Goal: Transaction & Acquisition: Book appointment/travel/reservation

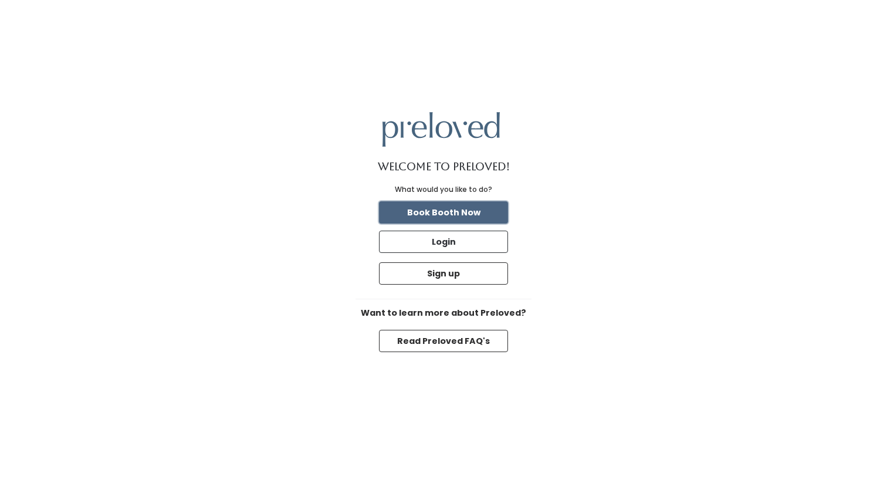
click at [458, 215] on button "Book Booth Now" at bounding box center [443, 212] width 129 height 22
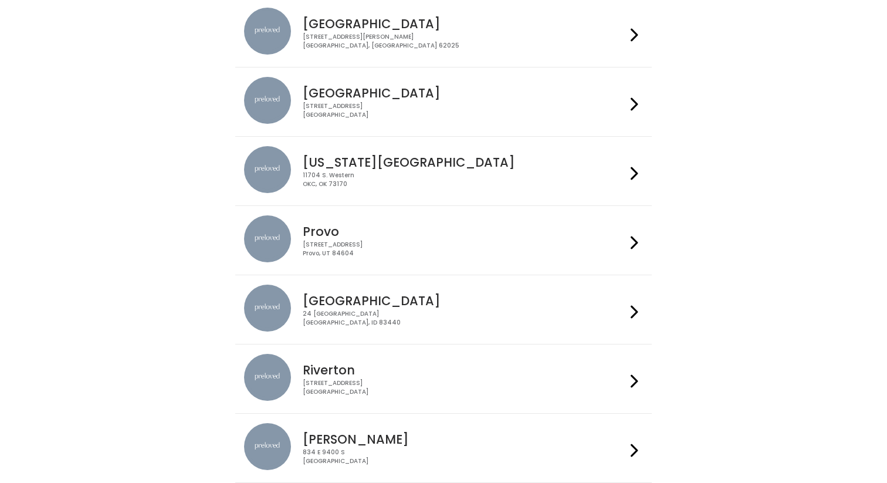
scroll to position [191, 0]
click at [635, 312] on icon at bounding box center [635, 310] width 8 height 17
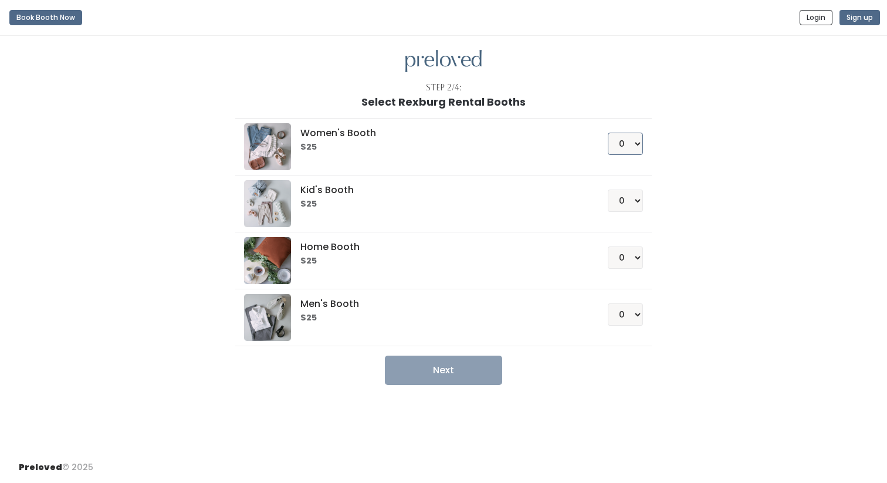
click at [634, 143] on select "0 1 2 3 4" at bounding box center [625, 144] width 35 height 22
select select "1"
click at [484, 377] on button "Next" at bounding box center [443, 370] width 117 height 29
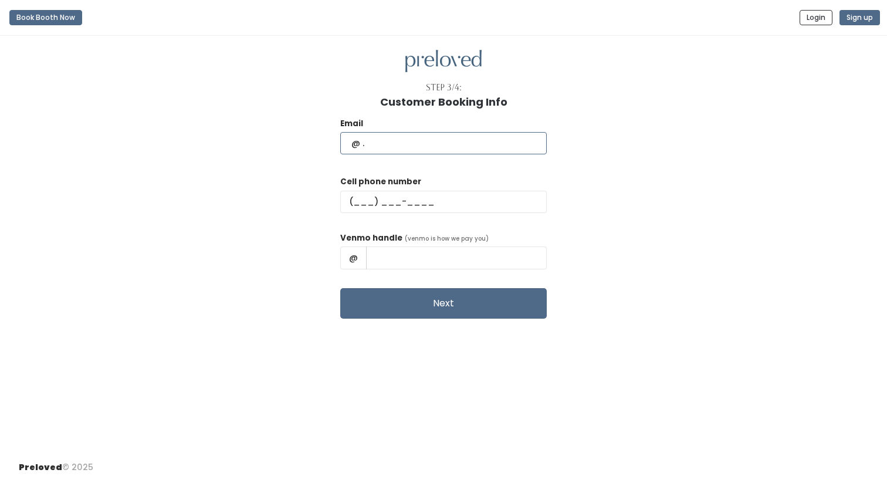
click at [463, 147] on input "text" at bounding box center [443, 143] width 207 height 22
type input "heidio2003@gmail.com"
click at [397, 199] on input "text" at bounding box center [443, 202] width 207 height 22
type input "(415) 297-8126"
click at [412, 255] on input "text" at bounding box center [456, 257] width 181 height 22
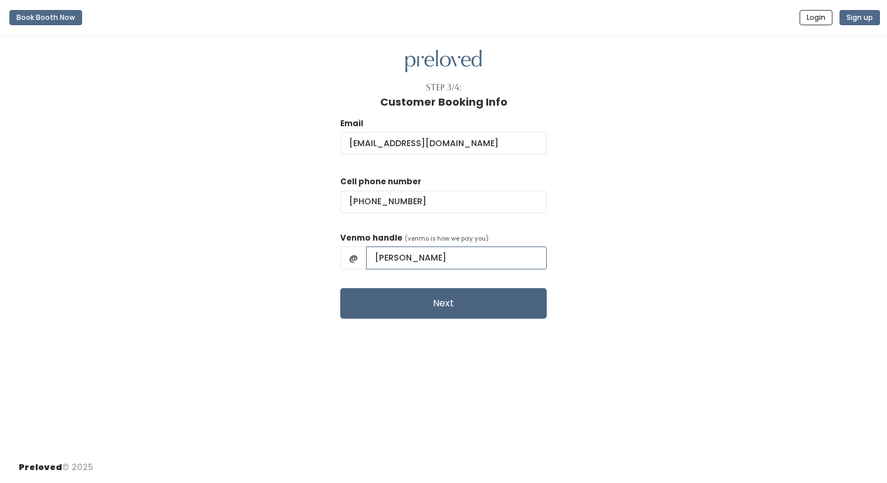
type input "heidi-Osthed"
click at [439, 299] on button "Next" at bounding box center [443, 303] width 207 height 31
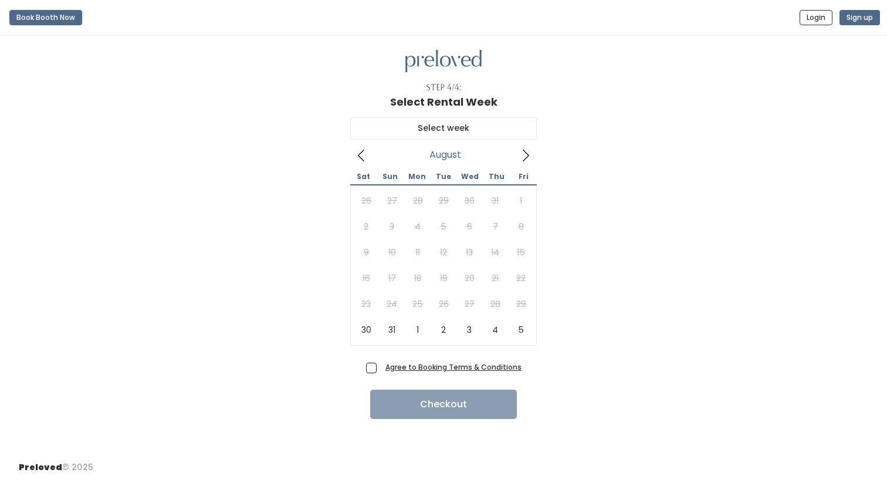
click at [39, 10] on button "Book Booth Now" at bounding box center [45, 17] width 73 height 15
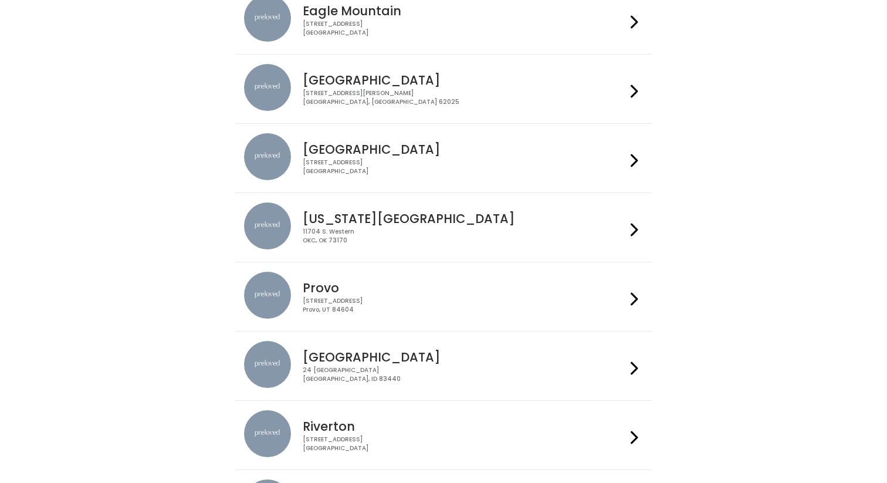
scroll to position [145, 0]
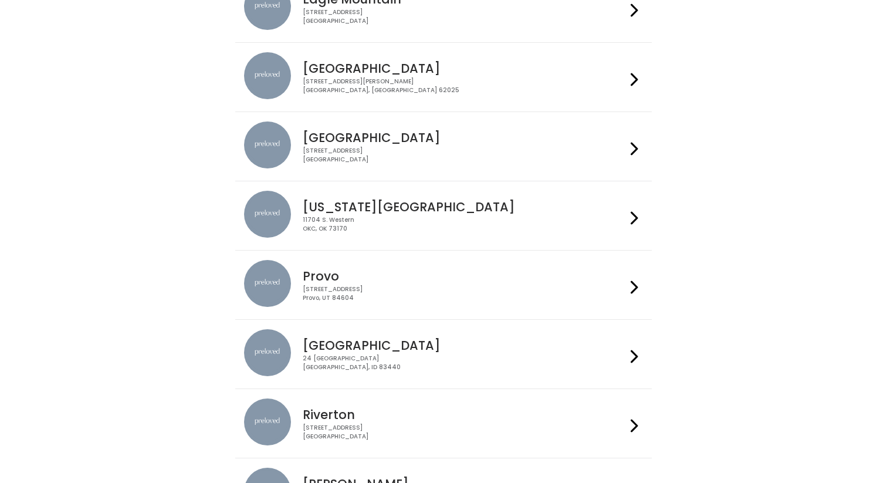
click at [449, 348] on h4 "Rexburg" at bounding box center [464, 345] width 323 height 13
click at [624, 283] on div "Provo 230 W Cougar Blvd Provo, UT 84604" at bounding box center [461, 281] width 327 height 42
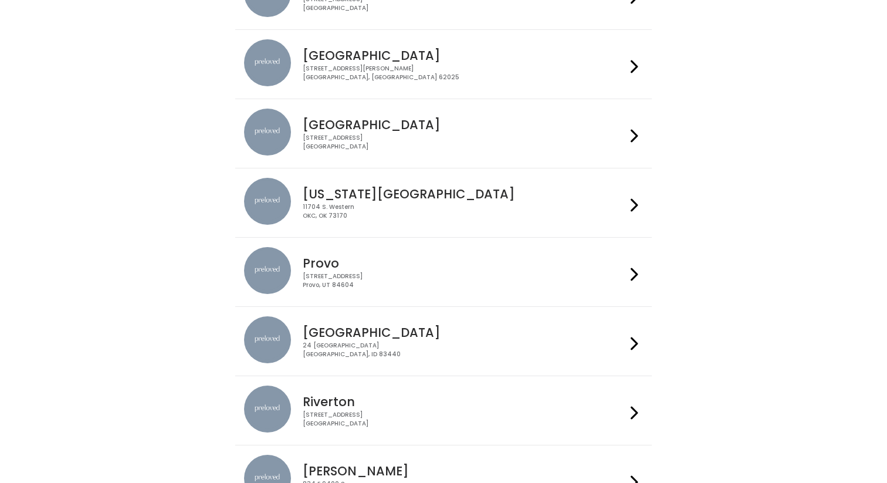
click at [364, 346] on div "24 South 1st West Rexburg, ID 83440" at bounding box center [464, 349] width 323 height 17
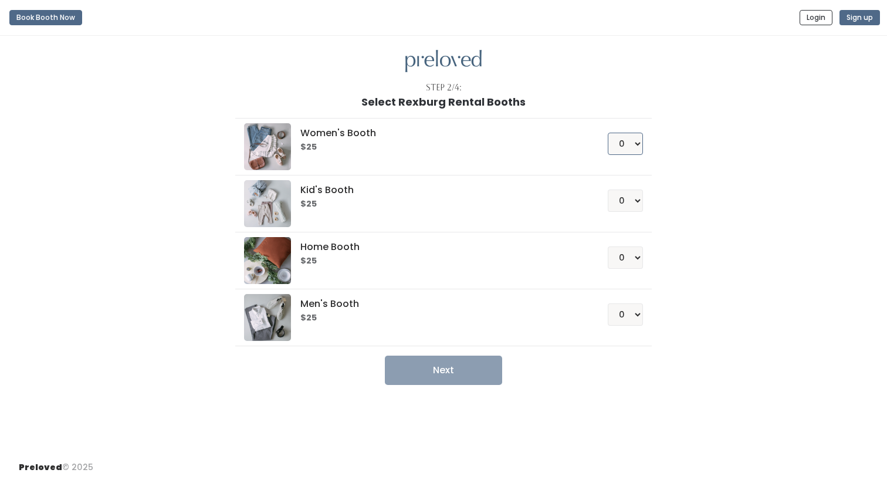
click at [628, 151] on select "0 1 2 3 4" at bounding box center [625, 144] width 35 height 22
select select "1"
click at [449, 369] on button "Next" at bounding box center [443, 370] width 117 height 29
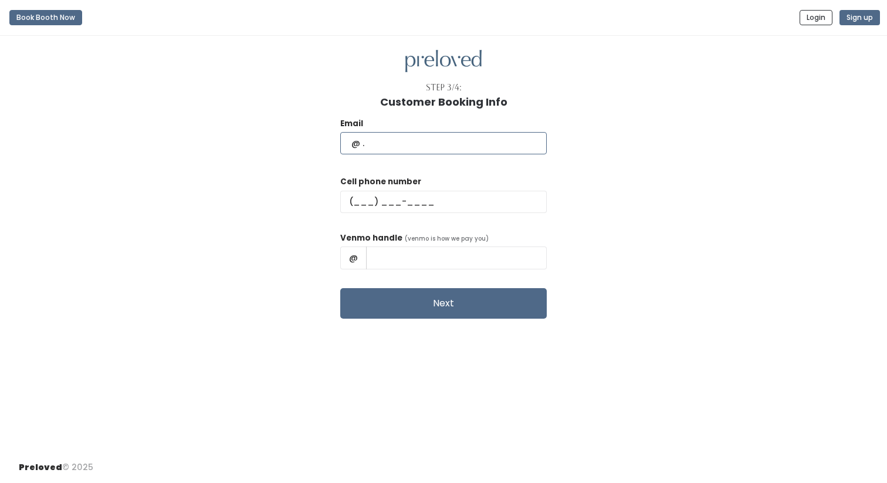
click at [442, 145] on input "text" at bounding box center [443, 143] width 207 height 22
type input "[EMAIL_ADDRESS][DOMAIN_NAME]"
click at [389, 198] on input "text" at bounding box center [443, 202] width 207 height 22
type input "[PHONE_NUMBER]"
click at [411, 259] on input "text" at bounding box center [456, 257] width 181 height 22
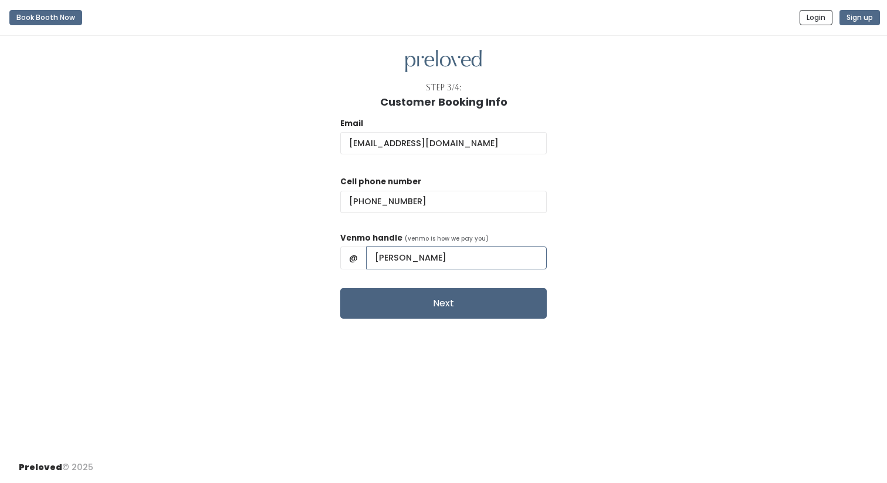
type input "heidi-Osthed"
click at [416, 307] on button "Next" at bounding box center [443, 303] width 207 height 31
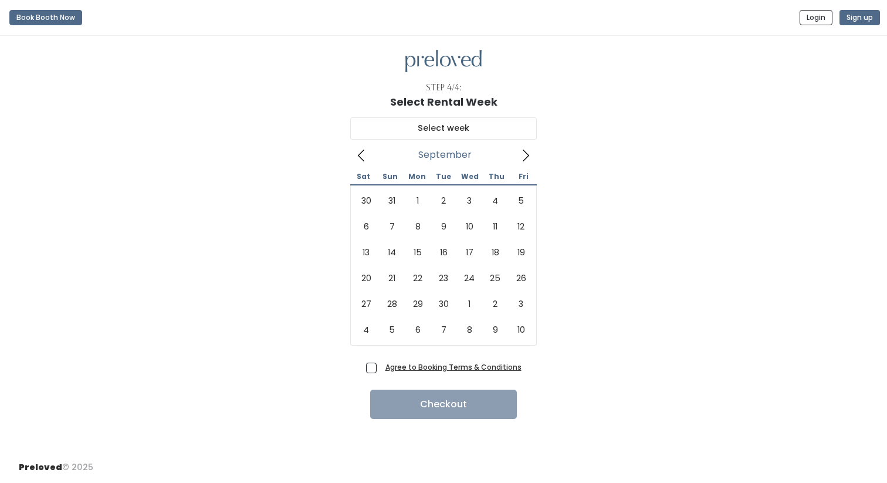
click at [526, 151] on icon at bounding box center [525, 155] width 13 height 13
click at [360, 154] on icon at bounding box center [361, 155] width 13 height 13
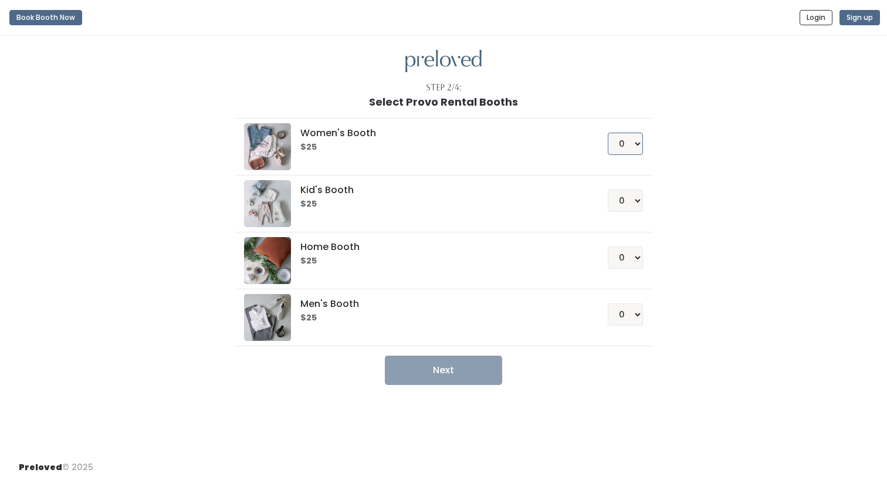
click at [632, 137] on select "0 1 2 3 4" at bounding box center [625, 144] width 35 height 22
select select "1"
click at [465, 377] on button "Next" at bounding box center [443, 370] width 117 height 29
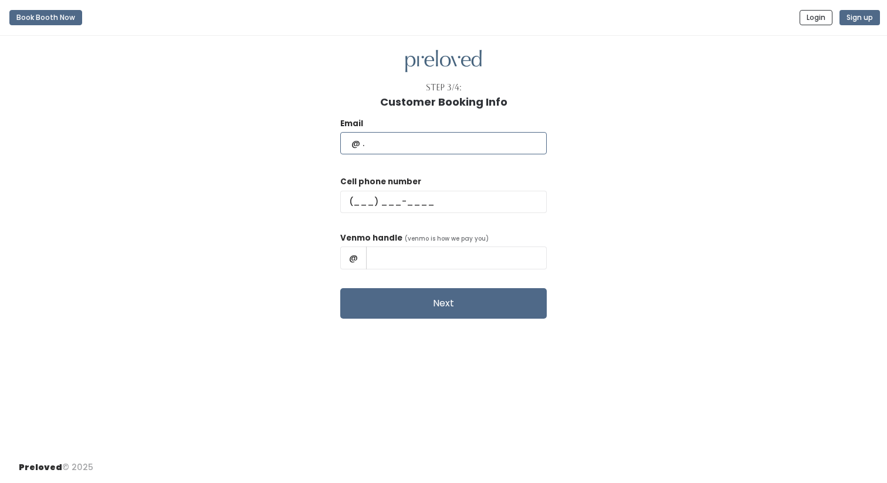
click at [443, 140] on input "text" at bounding box center [443, 143] width 207 height 22
type input "heidio2003@gmail.com"
click at [398, 205] on input "text" at bounding box center [443, 202] width 207 height 22
type input "(415) 297-8126"
click at [414, 248] on input "text" at bounding box center [456, 257] width 181 height 22
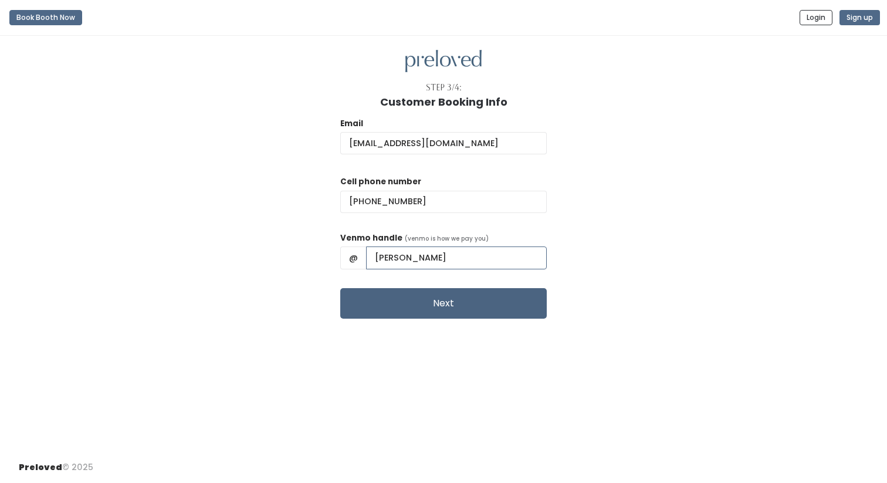
type input "[PERSON_NAME]"
click at [417, 317] on button "Next" at bounding box center [443, 303] width 207 height 31
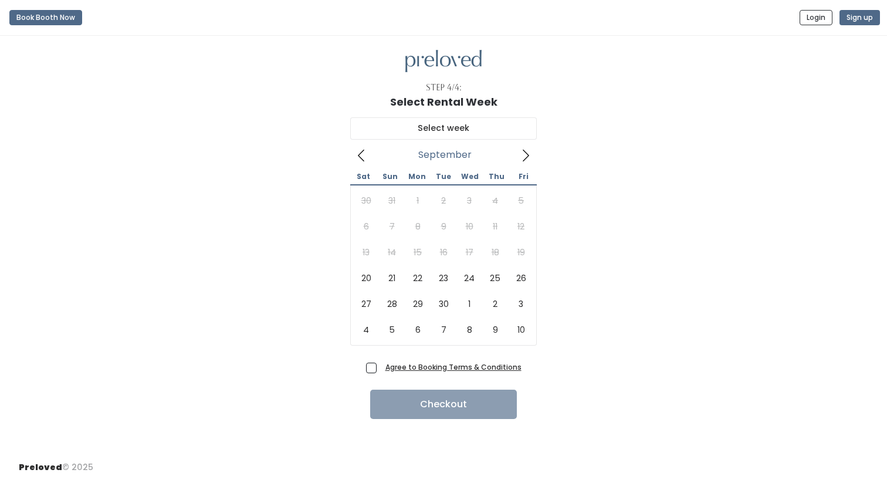
click at [522, 155] on icon at bounding box center [525, 155] width 13 height 13
click at [367, 156] on icon at bounding box center [361, 155] width 13 height 13
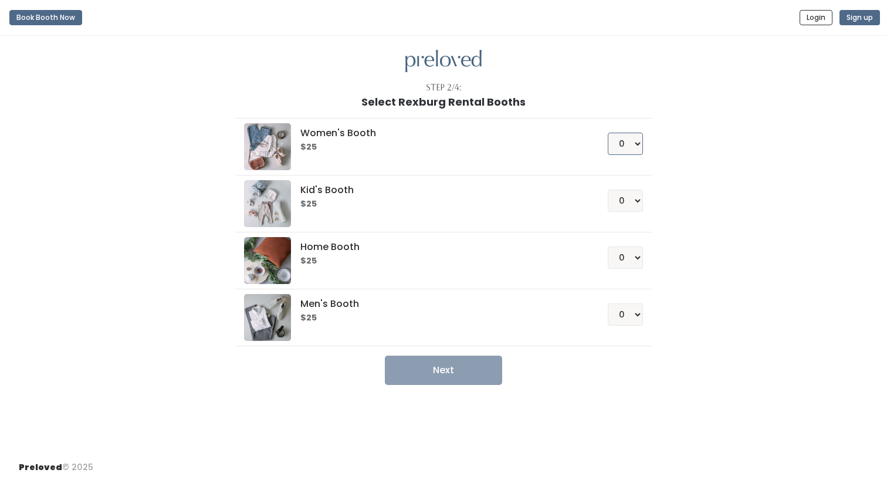
click at [621, 153] on select "0 1 2 3 4" at bounding box center [625, 144] width 35 height 22
select select "1"
click at [448, 374] on button "Next" at bounding box center [443, 370] width 117 height 29
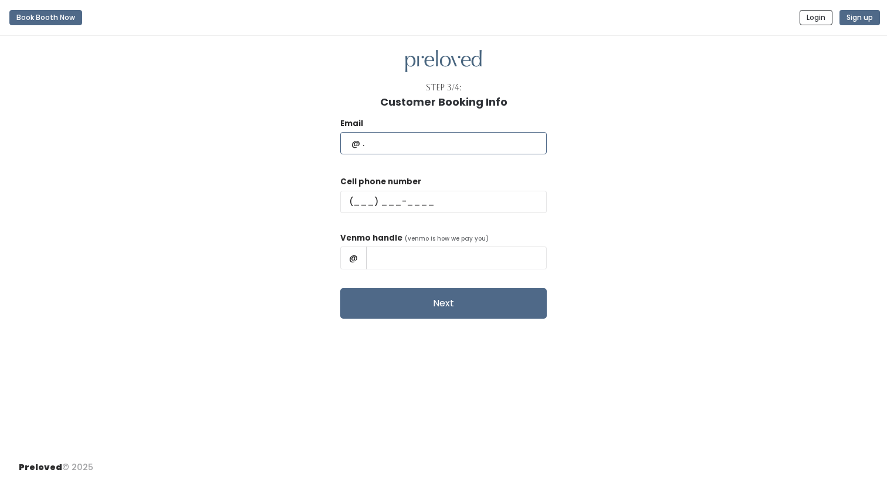
click at [433, 141] on input "text" at bounding box center [443, 143] width 207 height 22
type input "[EMAIL_ADDRESS][DOMAIN_NAME]"
click at [401, 205] on input "text" at bounding box center [443, 202] width 207 height 22
type input "(415) 297-8126"
click at [441, 265] on input "text" at bounding box center [456, 257] width 181 height 22
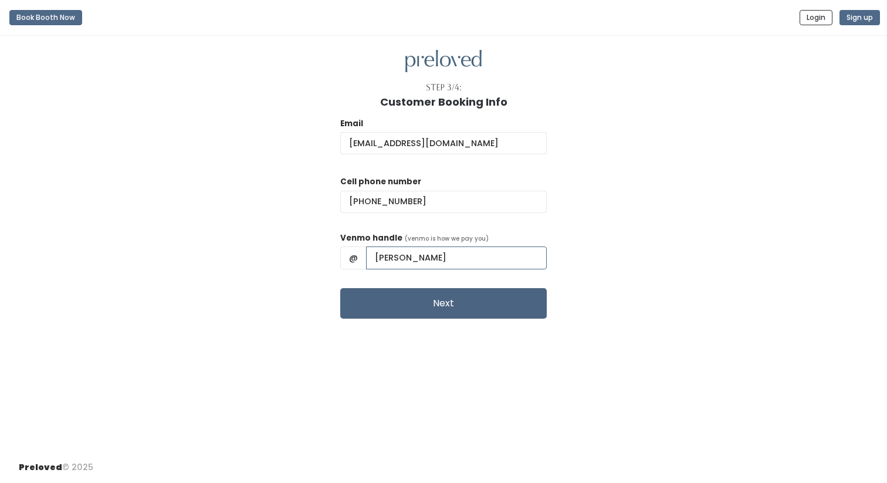
type input "heidi-Osthed"
click at [442, 302] on button "Next" at bounding box center [443, 303] width 207 height 31
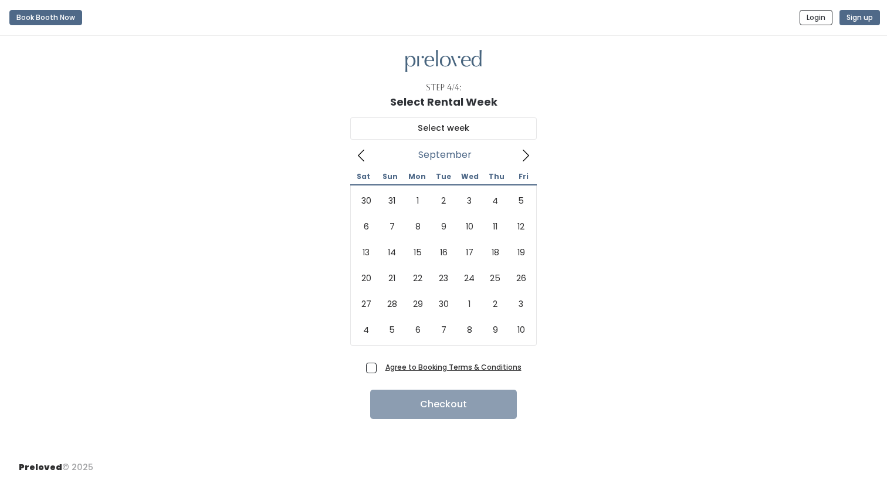
click at [522, 155] on icon at bounding box center [525, 155] width 13 height 13
click at [360, 153] on icon at bounding box center [361, 155] width 13 height 13
click at [530, 158] on icon at bounding box center [525, 155] width 13 height 13
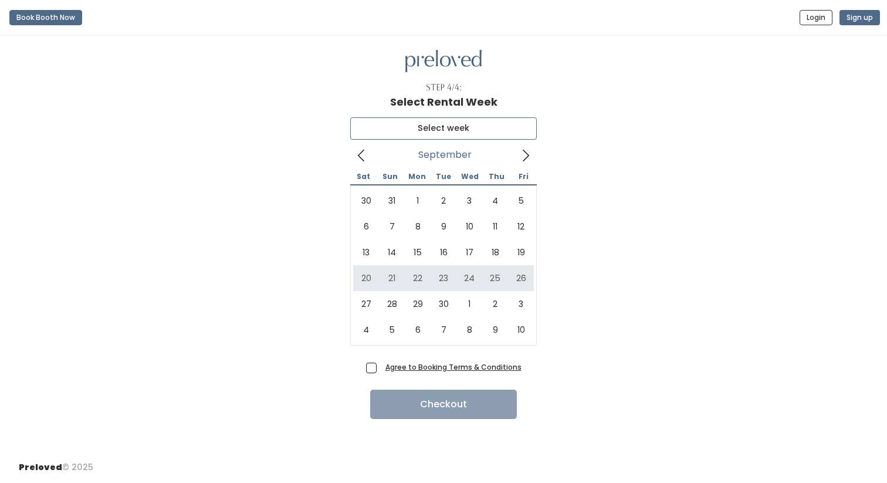
type input "September 20 to September 26"
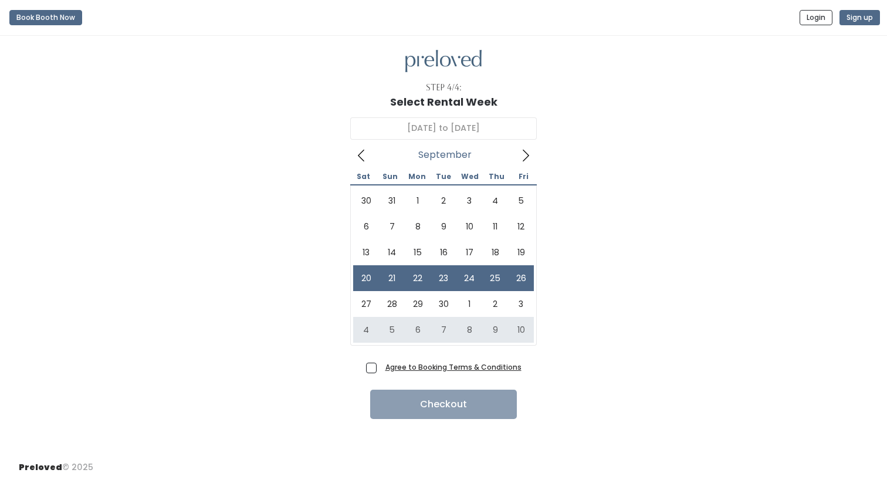
click at [381, 372] on span "Agree to Booking Terms & Conditions" at bounding box center [451, 367] width 141 height 12
click at [381, 368] on input "Agree to Booking Terms & Conditions" at bounding box center [385, 365] width 8 height 8
checkbox input "true"
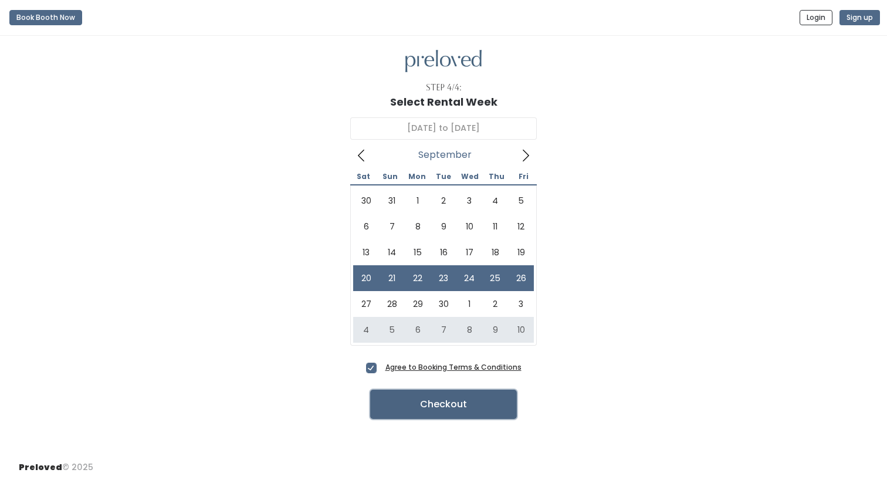
click at [397, 401] on button "Checkout" at bounding box center [443, 404] width 147 height 29
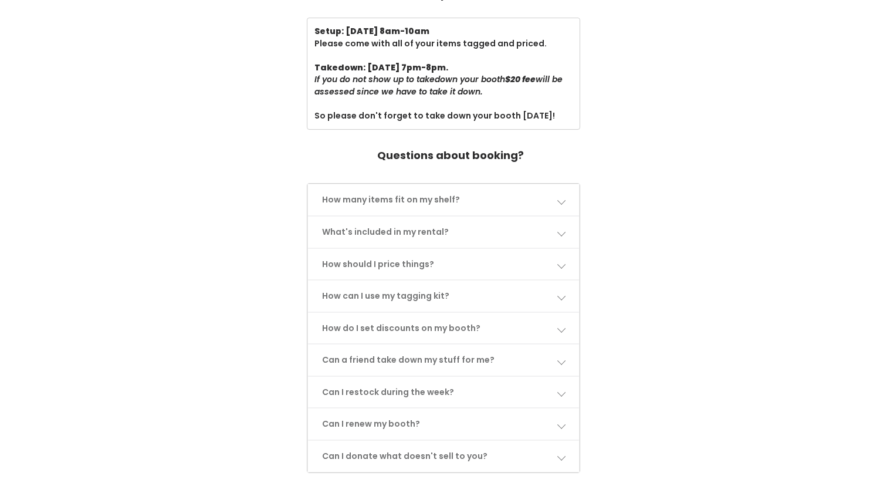
scroll to position [458, 0]
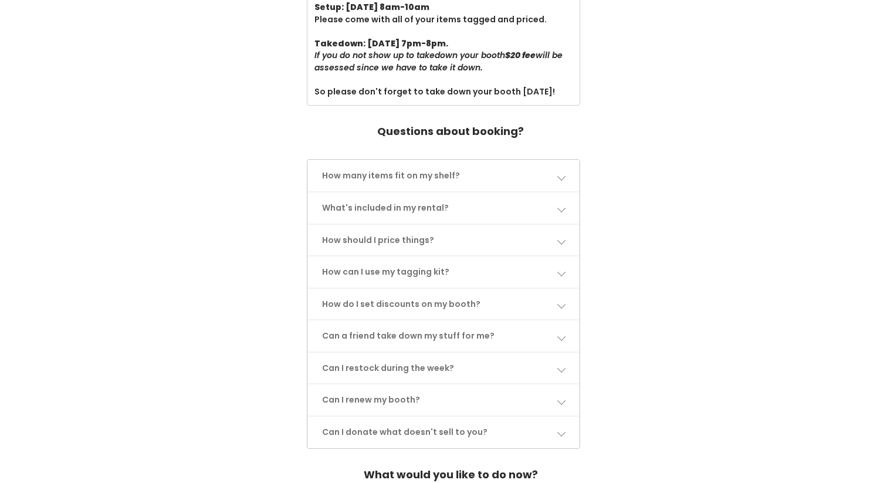
click at [358, 174] on link "How many items fit on my shelf?" at bounding box center [444, 175] width 272 height 31
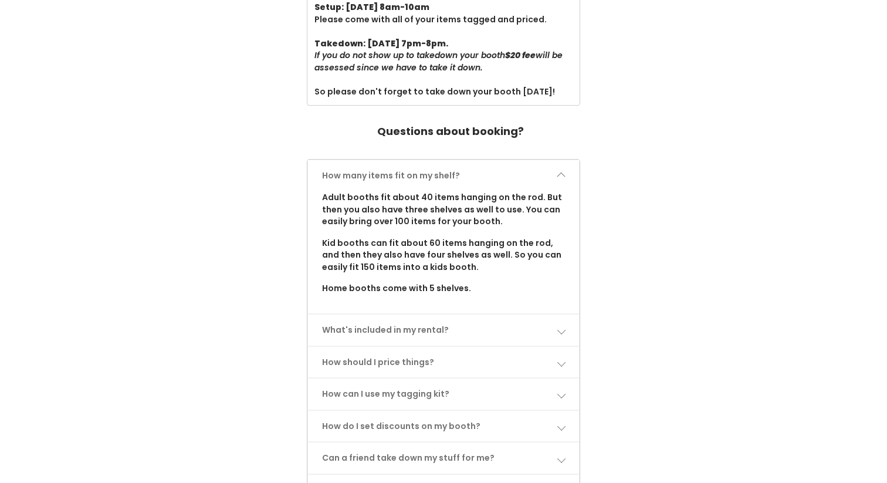
click at [358, 174] on link "How many items fit on my shelf?" at bounding box center [444, 175] width 272 height 31
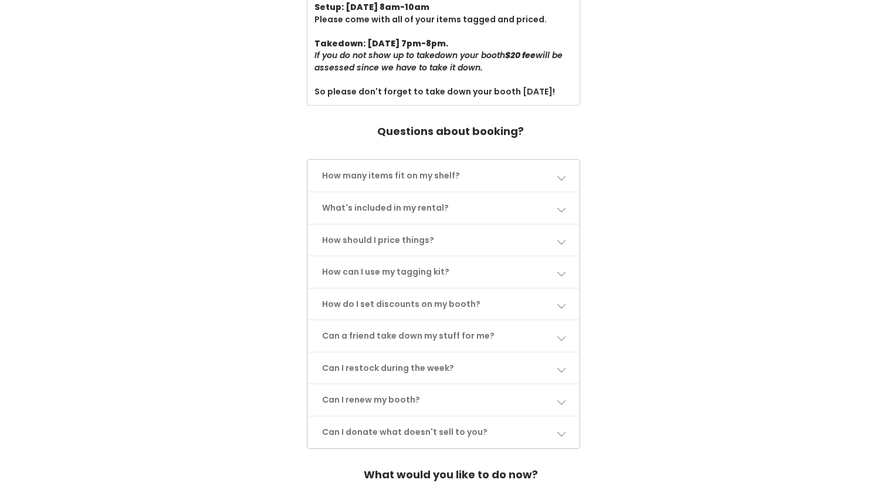
click at [370, 212] on link "What's included in my rental?" at bounding box center [444, 207] width 272 height 31
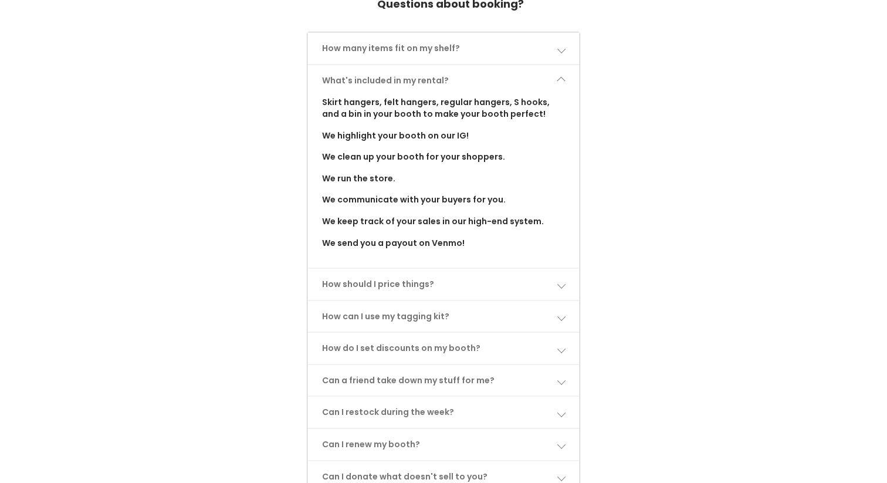
scroll to position [581, 0]
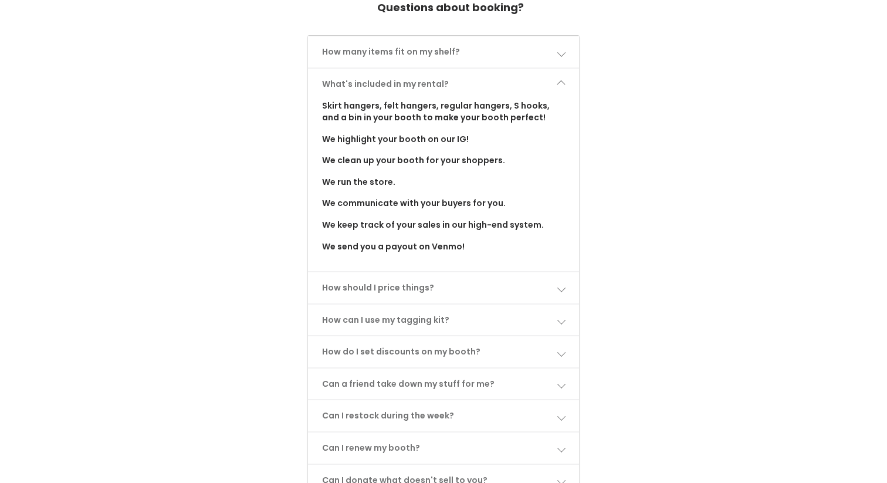
click at [554, 86] on link "What's included in my rental?" at bounding box center [444, 84] width 272 height 31
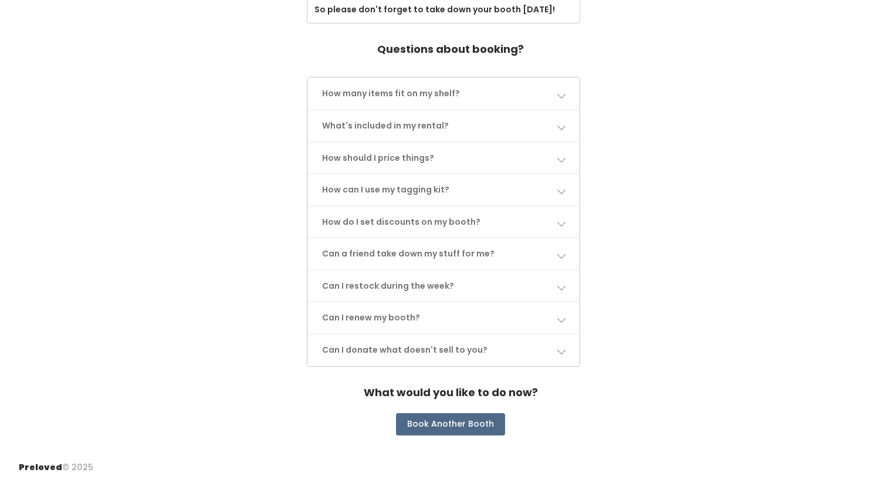
scroll to position [540, 0]
click at [528, 151] on link "How should I price things?" at bounding box center [444, 158] width 272 height 31
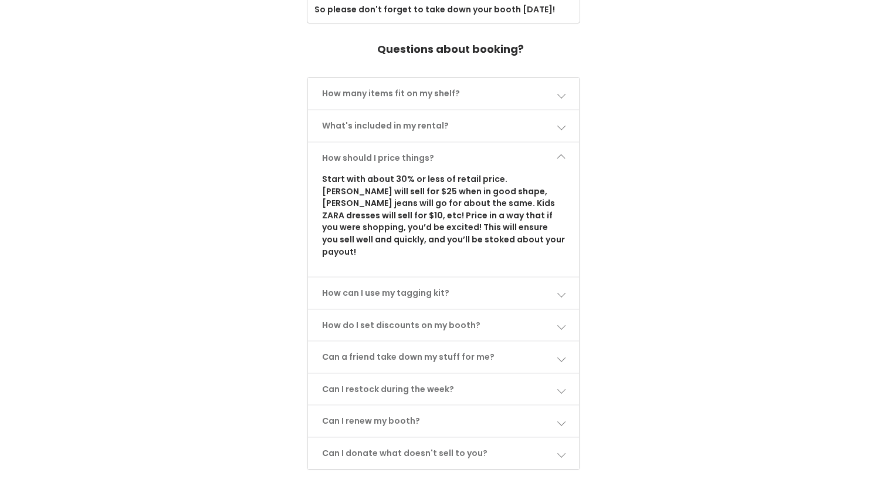
click at [566, 154] on link "How should I price things?" at bounding box center [444, 158] width 272 height 31
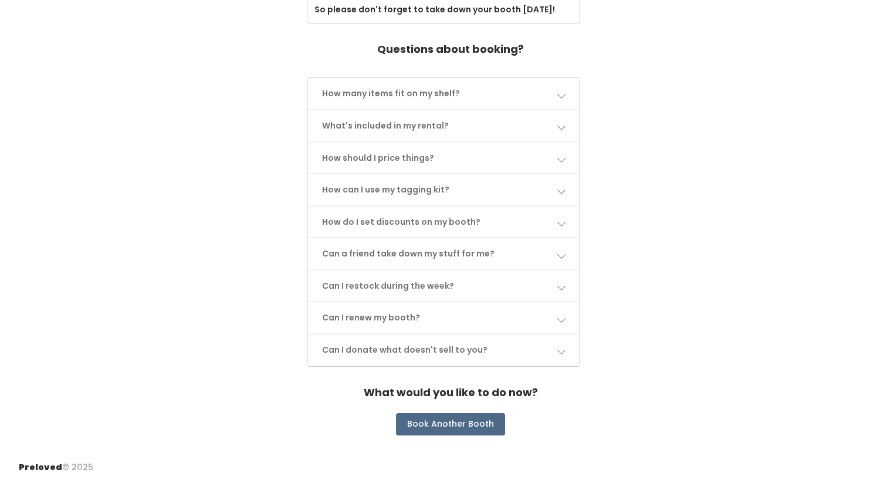
click at [563, 191] on span at bounding box center [561, 189] width 8 height 8
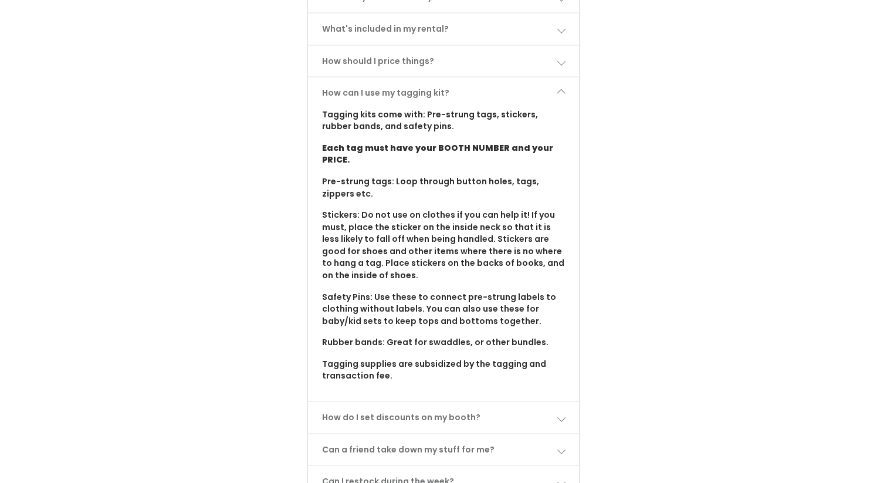
scroll to position [635, 0]
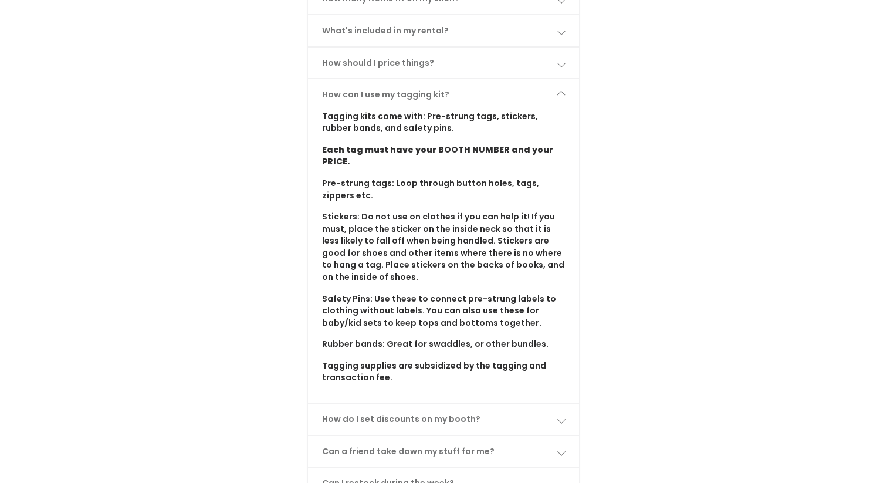
click at [546, 408] on link "How do I set discounts on my booth?" at bounding box center [444, 419] width 272 height 31
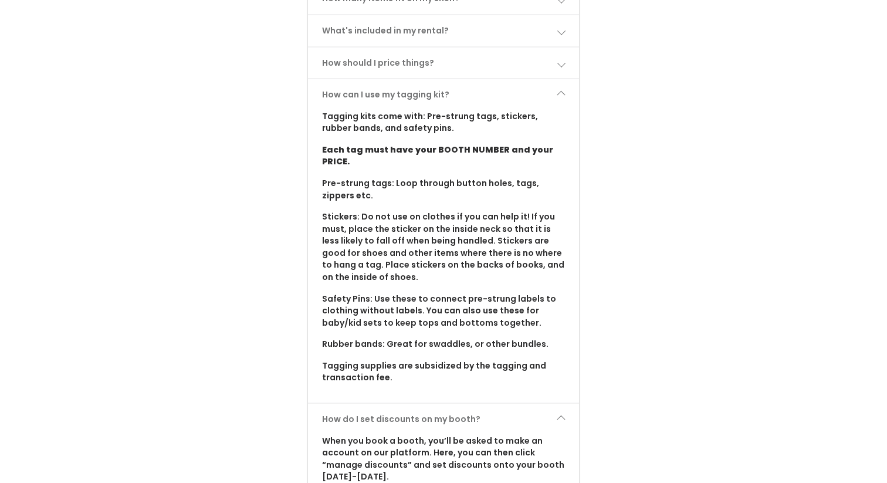
scroll to position [638, 0]
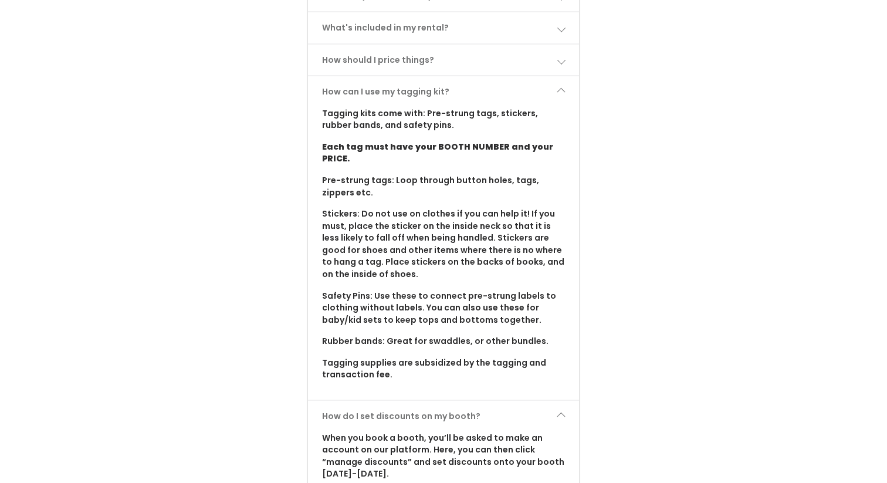
click at [550, 93] on link "How can I use my tagging kit?" at bounding box center [444, 91] width 272 height 31
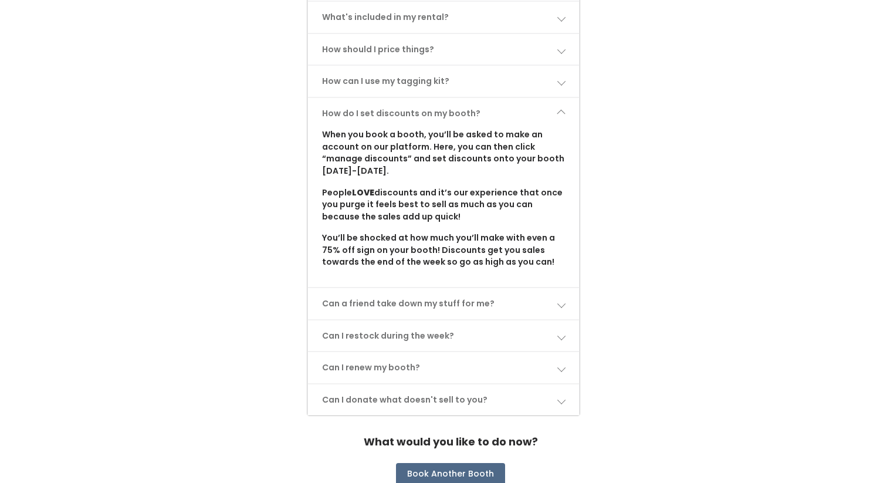
scroll to position [647, 0]
click at [486, 304] on link "Can a friend take down my stuff for me?" at bounding box center [444, 305] width 272 height 31
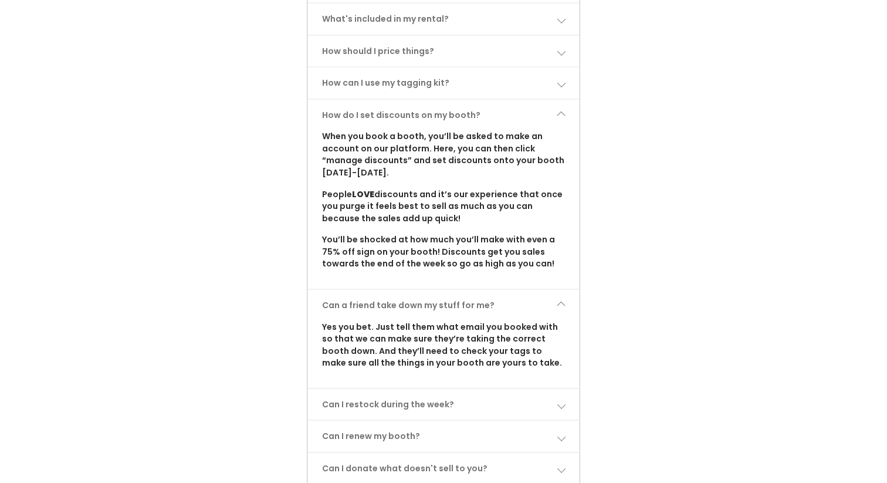
click at [513, 105] on link "How do I set discounts on my booth?" at bounding box center [444, 115] width 272 height 31
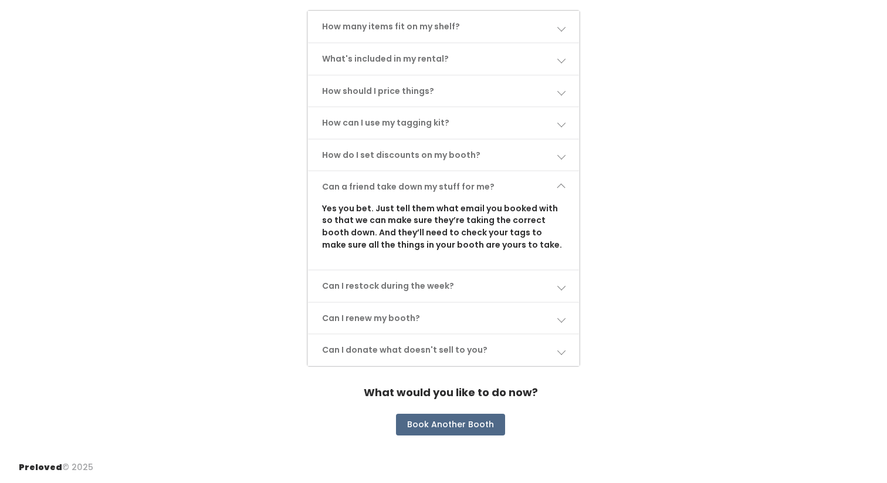
scroll to position [607, 0]
click at [537, 189] on link "Can a friend take down my stuff for me?" at bounding box center [444, 186] width 272 height 31
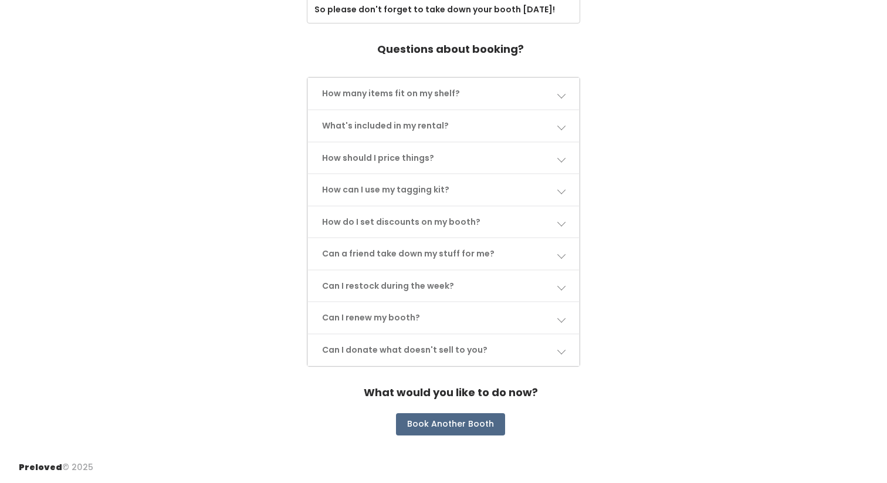
scroll to position [540, 0]
click at [542, 283] on link "Can I restock during the week?" at bounding box center [444, 285] width 272 height 31
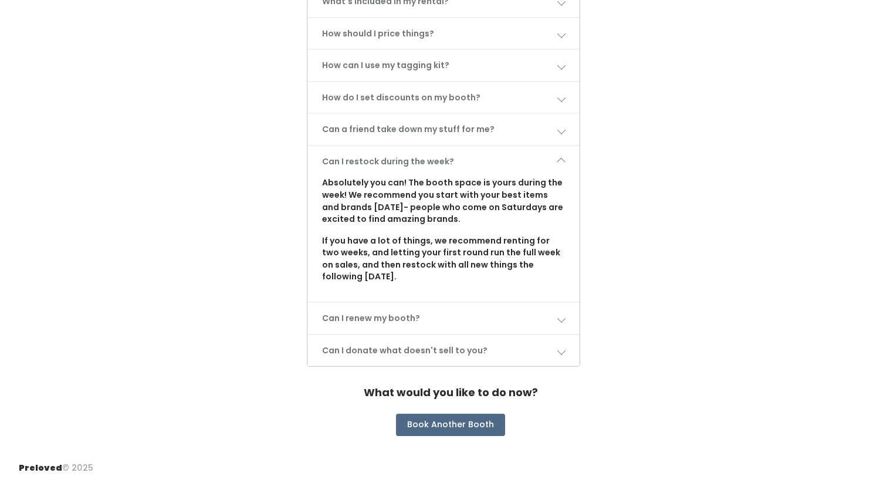
scroll to position [665, 0]
click at [498, 153] on link "Can I restock during the week?" at bounding box center [444, 160] width 272 height 31
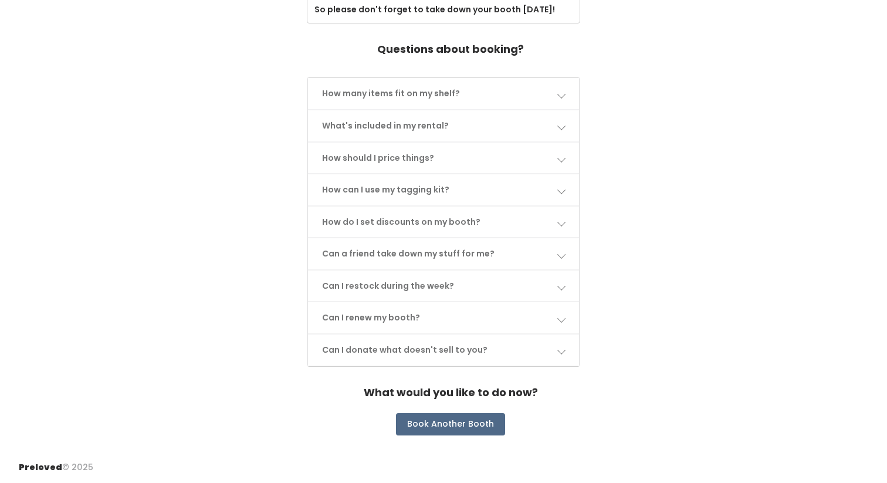
scroll to position [540, 0]
click at [504, 314] on link "Can I renew my booth?" at bounding box center [444, 317] width 272 height 31
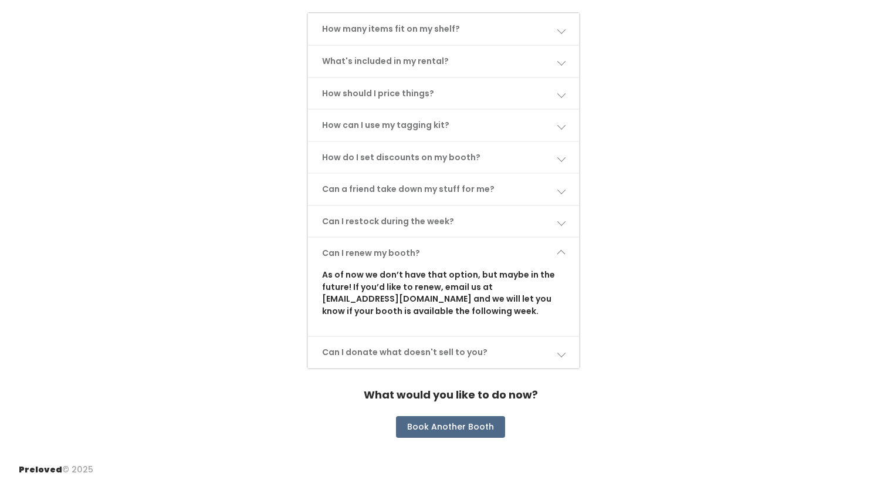
scroll to position [607, 0]
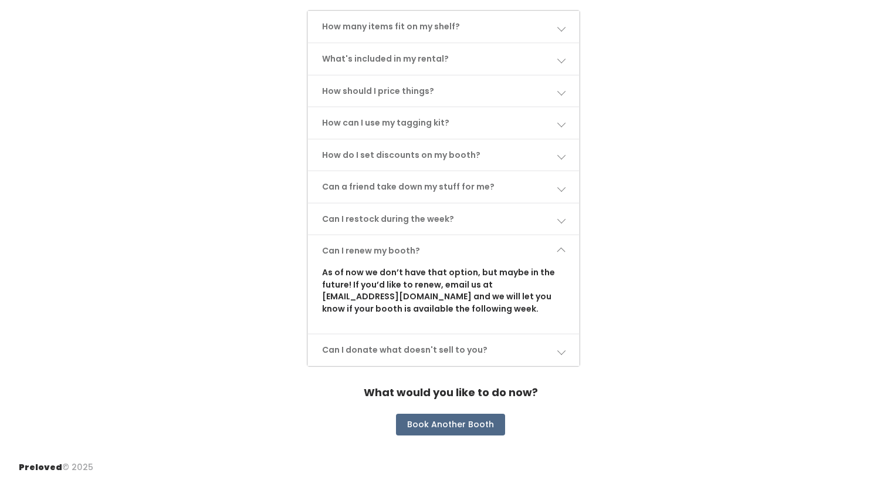
click at [494, 245] on link "Can I renew my booth?" at bounding box center [444, 250] width 272 height 31
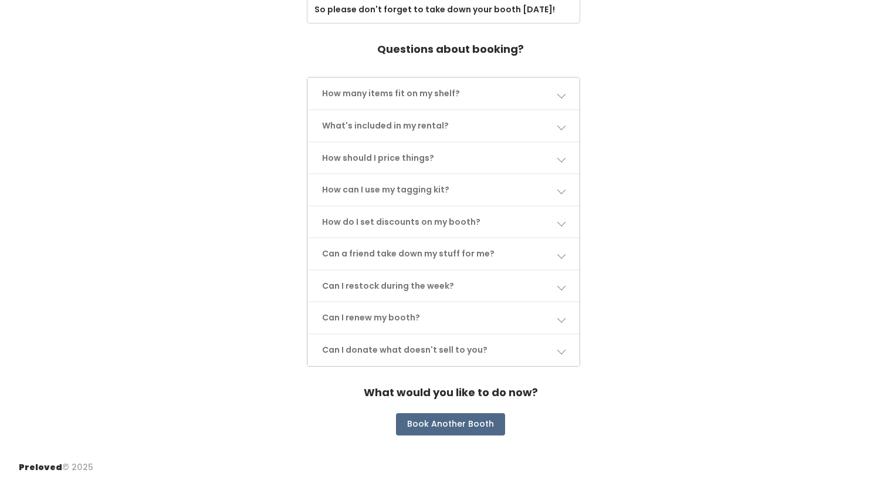
scroll to position [540, 0]
click at [486, 351] on link "Can I donate what doesn't sell to you?" at bounding box center [444, 349] width 272 height 31
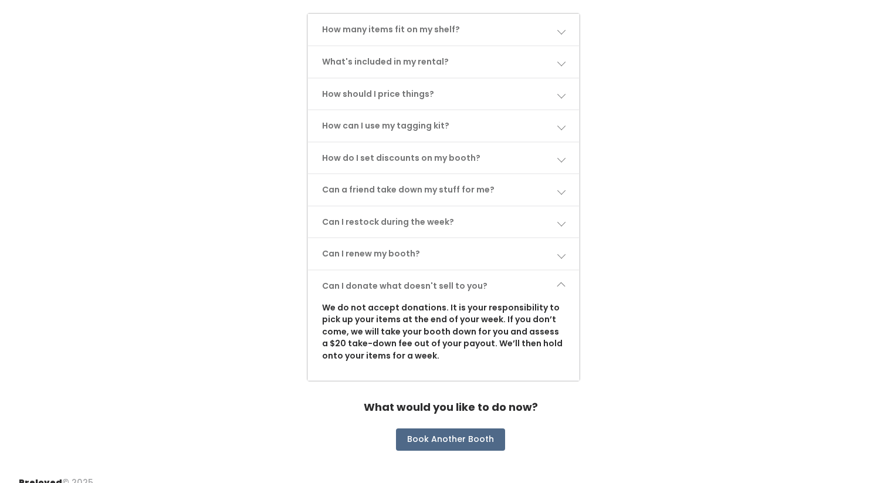
scroll to position [619, 0]
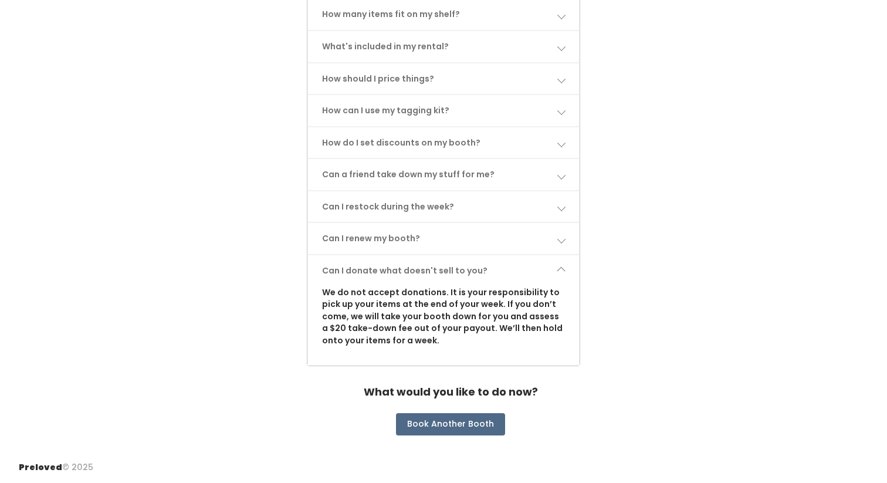
click at [503, 297] on p "We do not accept donations. It is your responsibility to pick up your items at …" at bounding box center [443, 316] width 243 height 60
click at [502, 273] on link "Can I donate what doesn't sell to you?" at bounding box center [444, 270] width 272 height 31
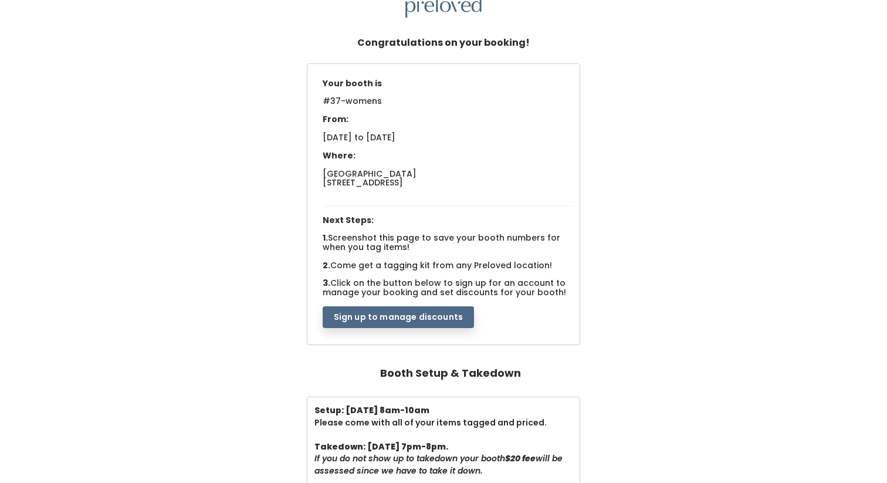
scroll to position [0, 0]
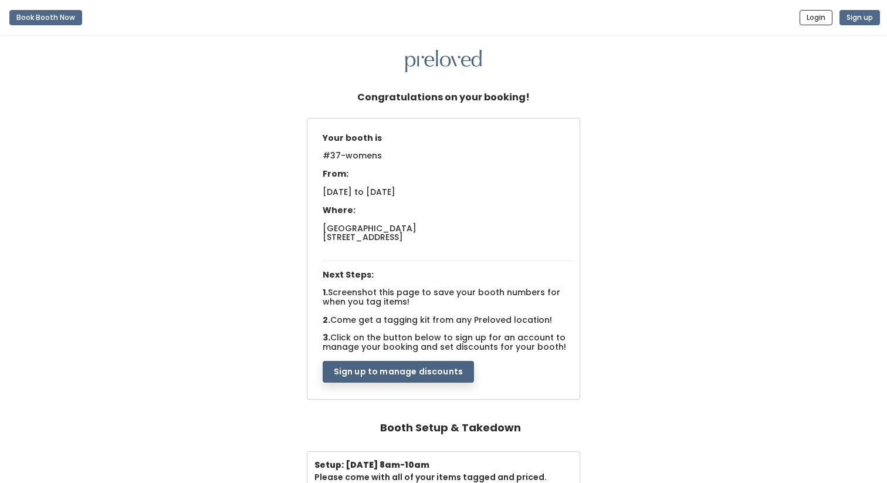
click at [392, 371] on button "Sign up to manage discounts" at bounding box center [398, 372] width 151 height 22
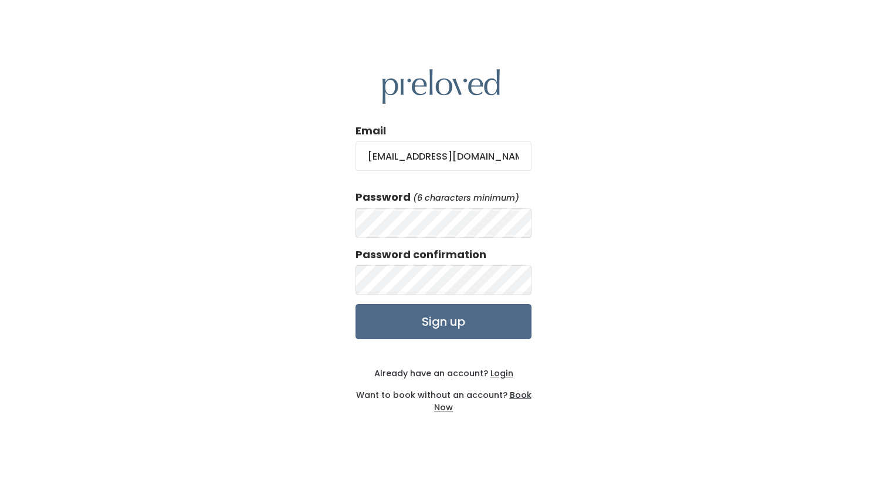
type input "[EMAIL_ADDRESS][DOMAIN_NAME]"
click at [354, 222] on div "Email [EMAIL_ADDRESS][DOMAIN_NAME] Password (6 characters minimum) Password con…" at bounding box center [443, 241] width 887 height 483
click at [401, 326] on input "Sign up" at bounding box center [444, 321] width 176 height 35
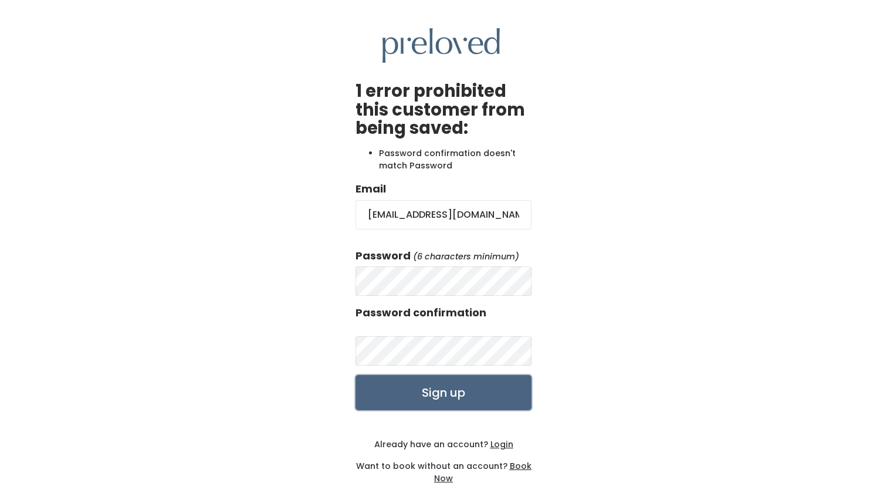
click at [439, 391] on input "Sign up" at bounding box center [444, 392] width 176 height 35
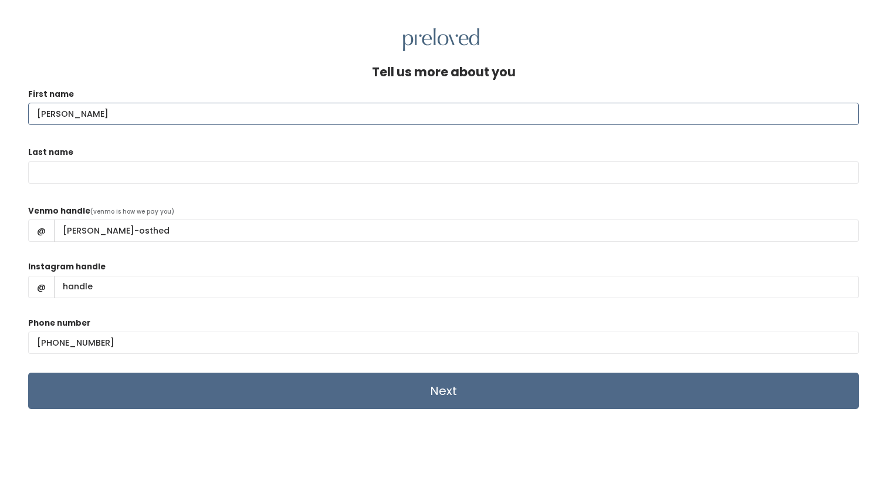
type input "Heidi"
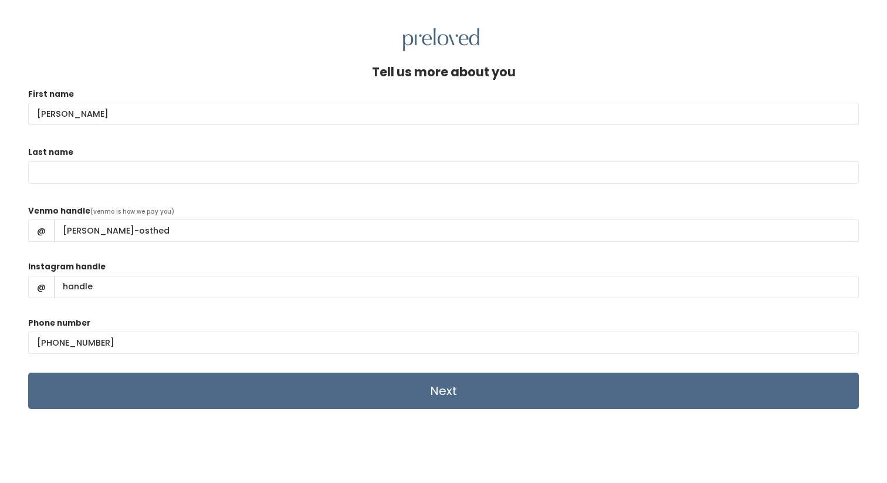
click at [470, 157] on div "Last name" at bounding box center [443, 170] width 831 height 49
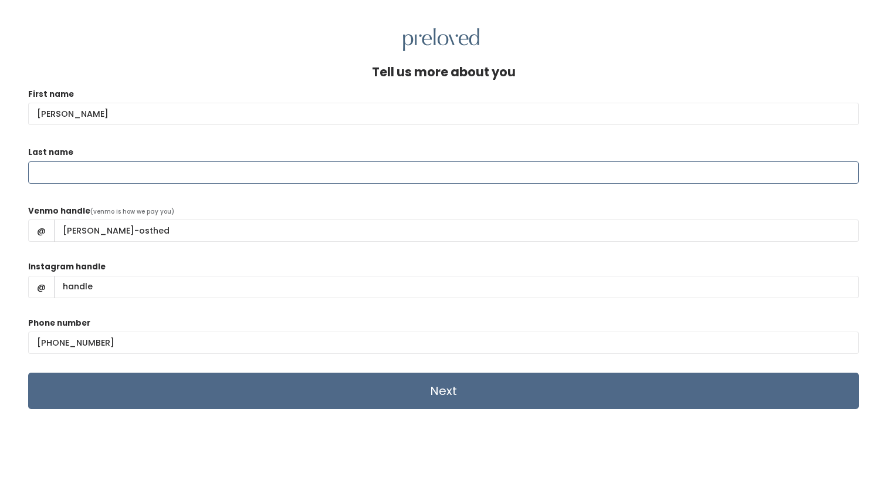
click at [470, 168] on input "Last name" at bounding box center [443, 172] width 831 height 22
type input "Osthed"
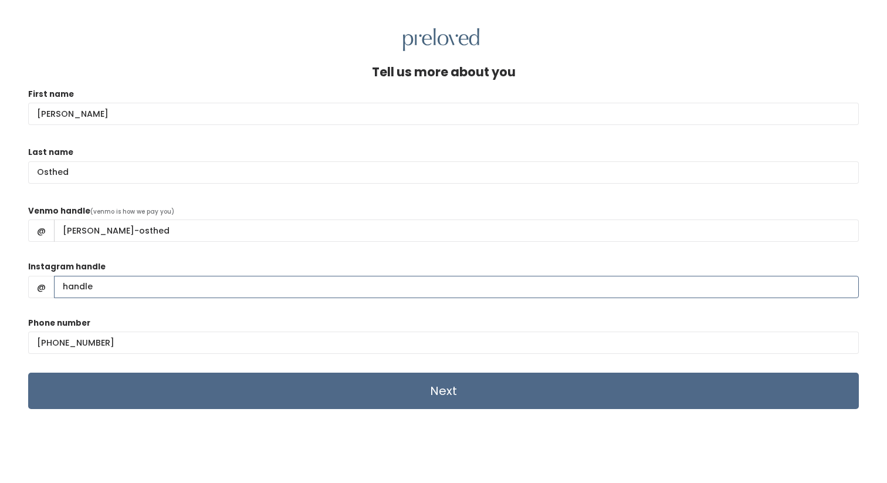
click at [415, 278] on input "Instagram handle" at bounding box center [456, 287] width 805 height 22
type input "explodingcow12"
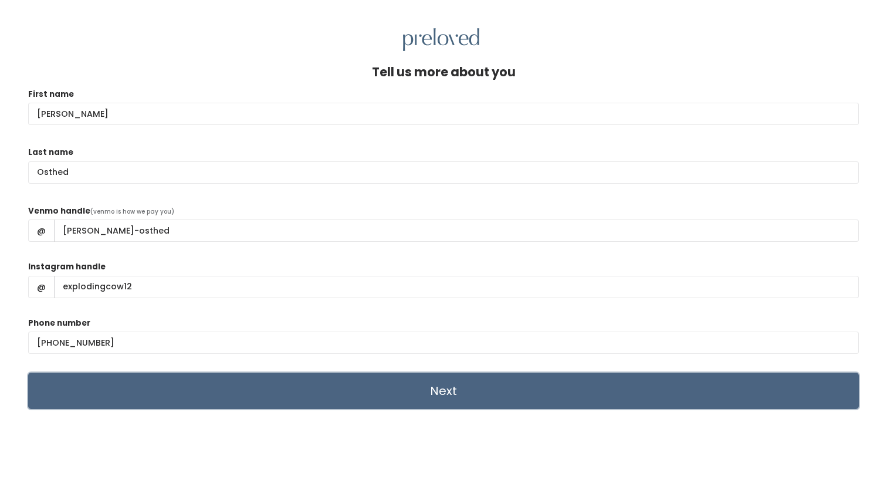
click at [414, 388] on input "Next" at bounding box center [443, 391] width 831 height 36
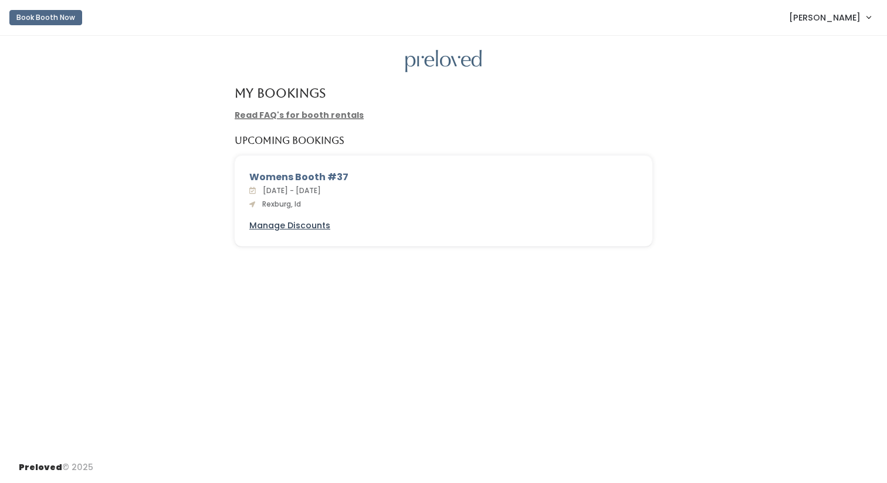
click at [296, 224] on u "Manage Discounts" at bounding box center [289, 225] width 81 height 12
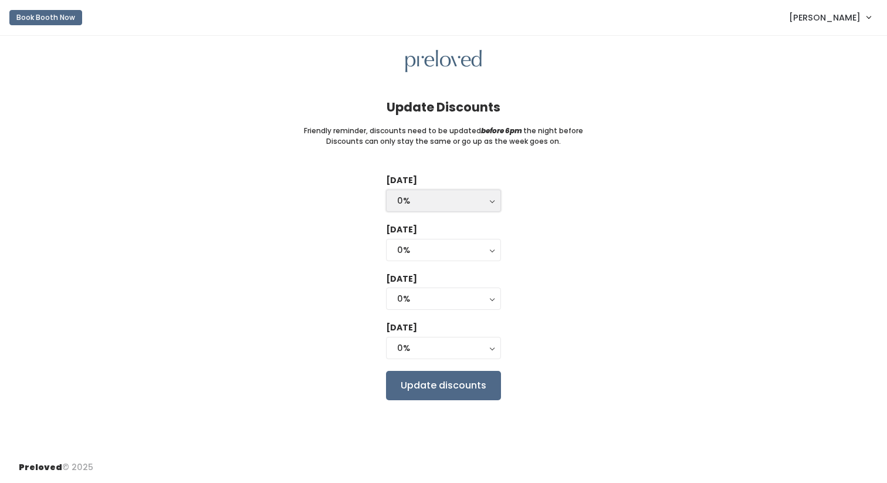
click at [446, 208] on button "0%" at bounding box center [443, 200] width 115 height 22
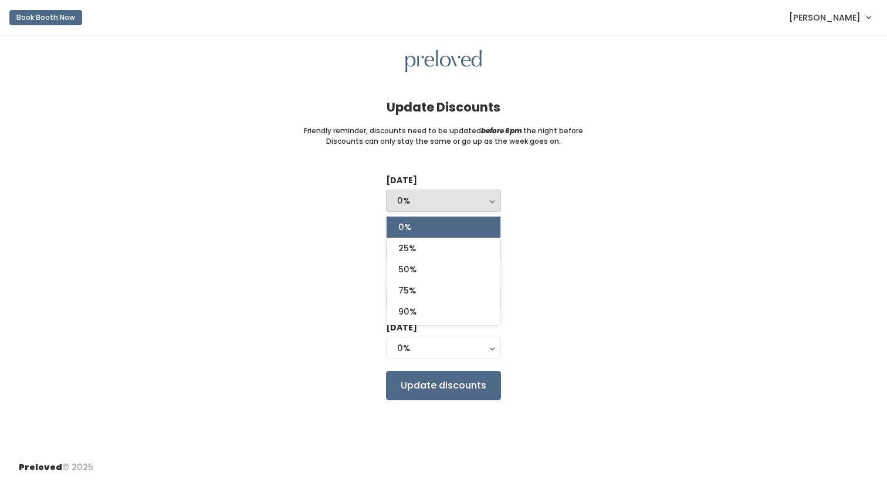
click at [570, 192] on div "Tuesday 0% 25% 50% 75% 90% 0% 0% 25% 50% 75% 90% Wednesday 0% 25% 50% 75% 90% 0…" at bounding box center [444, 286] width 850 height 225
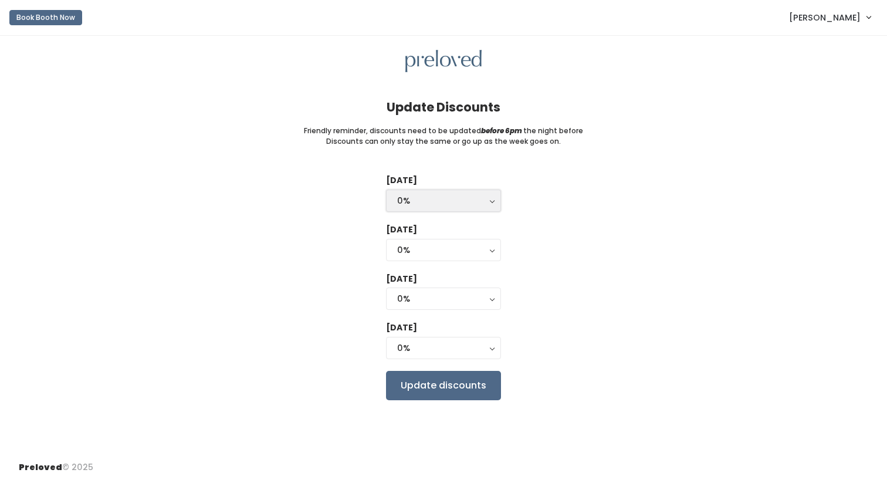
click at [487, 200] on div "0%" at bounding box center [443, 200] width 93 height 13
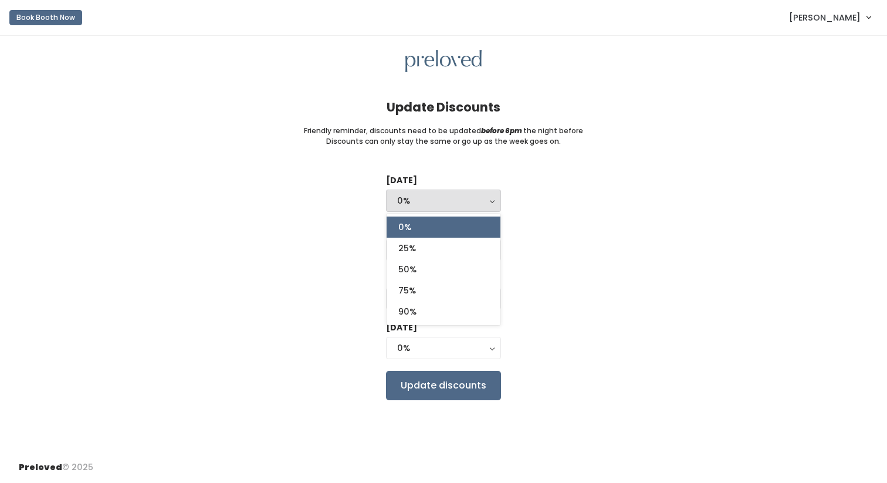
click at [537, 212] on div "Tuesday 0% 25% 50% 75% 90% 0% 0% 25% 50% 75% 90% Wednesday 0% 25% 50% 75% 90% 0…" at bounding box center [444, 286] width 850 height 225
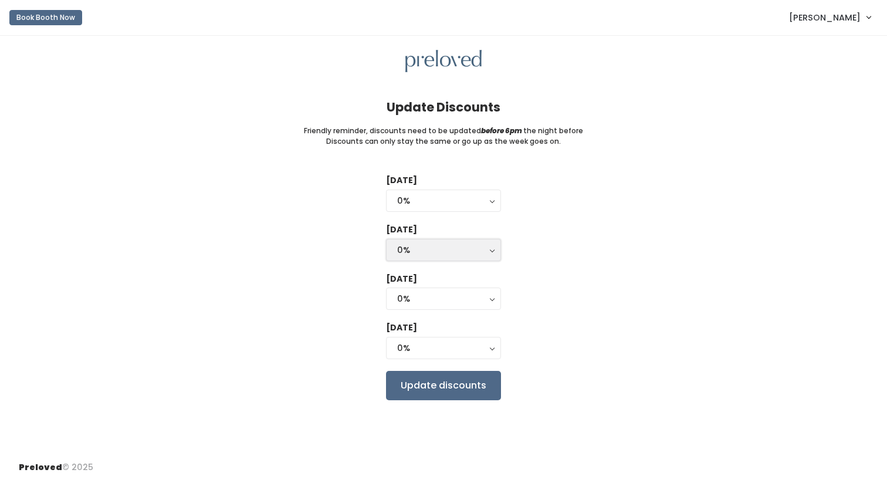
click at [470, 253] on div "0%" at bounding box center [443, 249] width 93 height 13
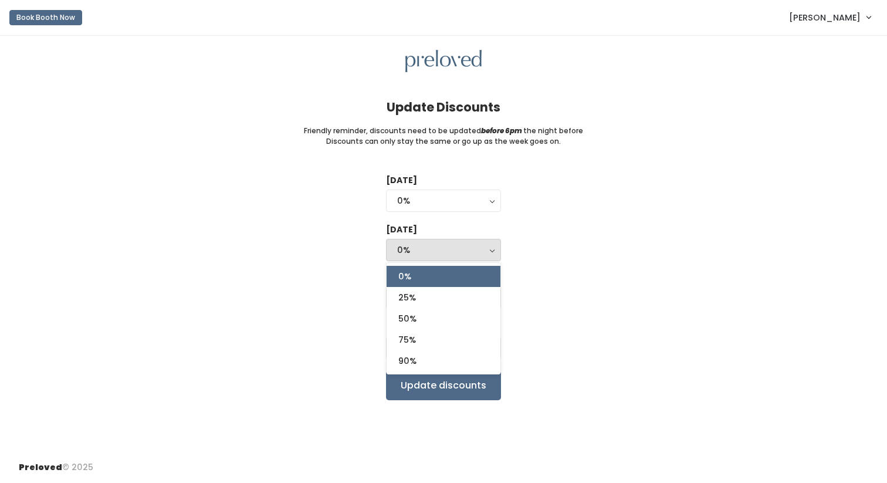
click at [543, 238] on div "Tuesday 0% 25% 50% 75% 90% 0% 0% 25% 50% 75% 90% Wednesday 0% 25% 50% 75% 90% 0…" at bounding box center [444, 286] width 850 height 225
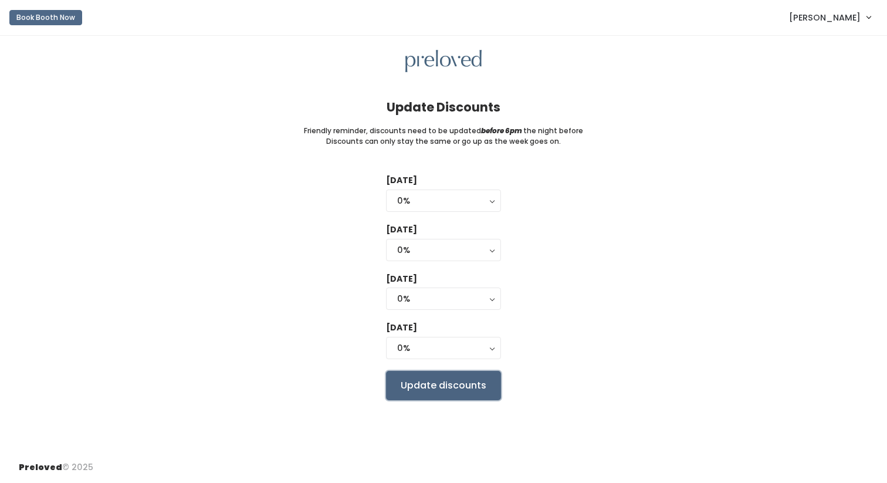
click at [431, 388] on input "Update discounts" at bounding box center [443, 385] width 115 height 29
